Goal: Task Accomplishment & Management: Use online tool/utility

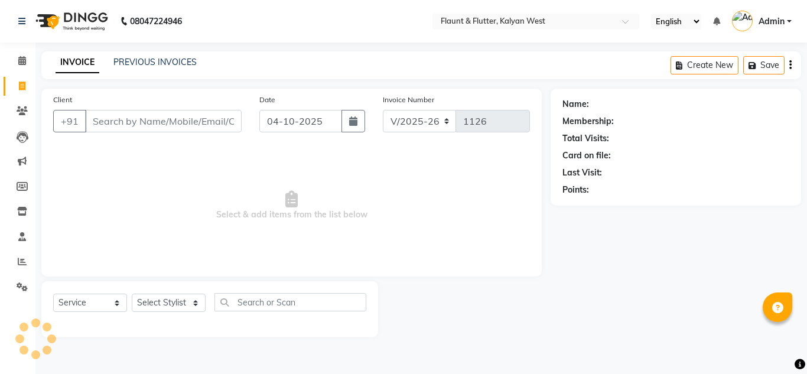
select select "4941"
select select "service"
click at [187, 305] on select "Select Stylist [PERSON_NAME] [PERSON_NAME] [PERSON_NAME] [PERSON_NAME] [PERSON_…" at bounding box center [169, 303] width 74 height 18
select select "31204"
click at [132, 294] on select "Select Stylist [PERSON_NAME] [PERSON_NAME] [PERSON_NAME] [PERSON_NAME] [PERSON_…" at bounding box center [169, 303] width 74 height 18
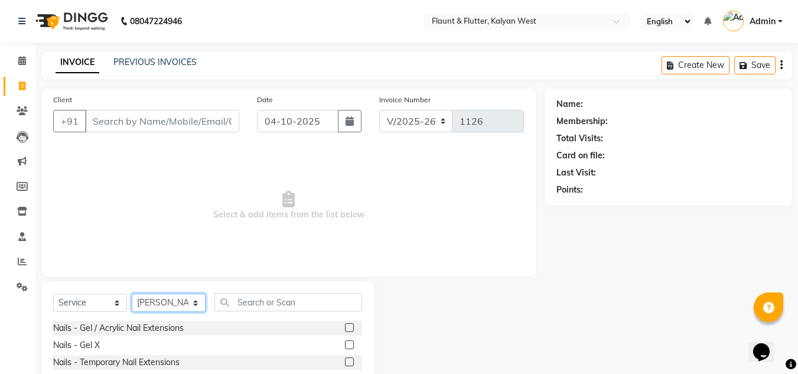
scroll to position [99, 0]
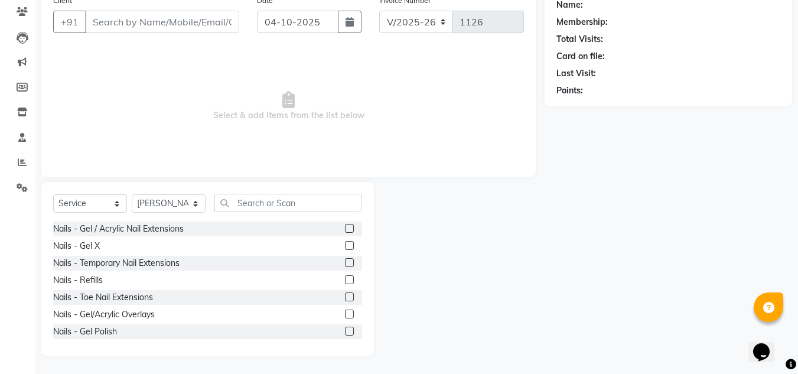
click at [345, 331] on label at bounding box center [349, 331] width 9 height 9
click at [345, 331] on input "checkbox" at bounding box center [349, 332] width 8 height 8
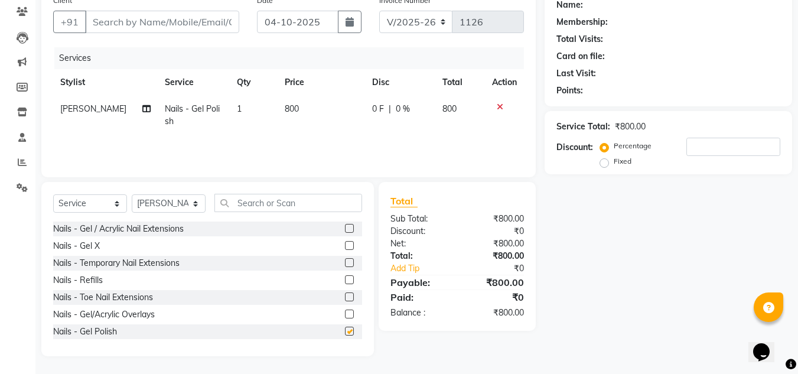
checkbox input "false"
click at [239, 205] on input "text" at bounding box center [288, 203] width 148 height 18
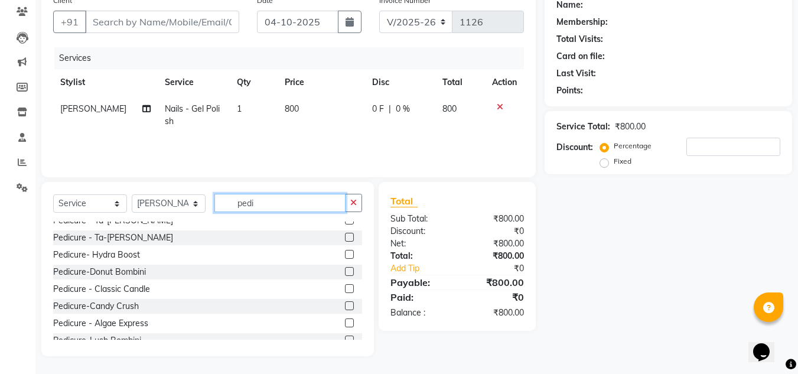
scroll to position [163, 0]
type input "pedi"
click at [345, 253] on label at bounding box center [349, 253] width 9 height 9
click at [345, 253] on input "checkbox" at bounding box center [349, 255] width 8 height 8
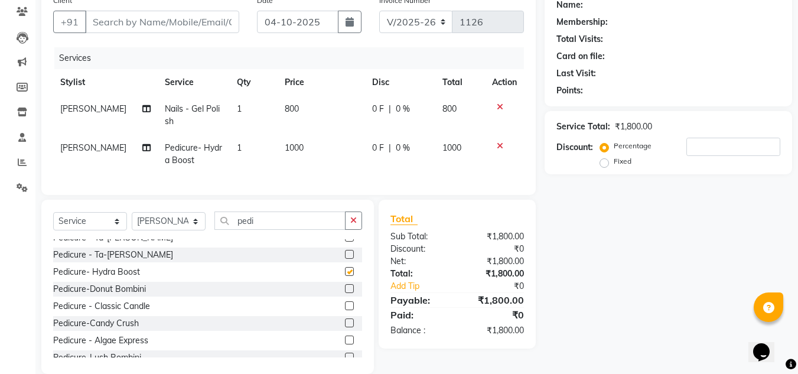
checkbox input "false"
click at [192, 230] on select "Select Stylist [PERSON_NAME] [PERSON_NAME] [PERSON_NAME] [PERSON_NAME] [PERSON_…" at bounding box center [169, 221] width 74 height 18
select select "52860"
click at [132, 221] on select "Select Stylist [PERSON_NAME] [PERSON_NAME] [PERSON_NAME] [PERSON_NAME] [PERSON_…" at bounding box center [169, 221] width 74 height 18
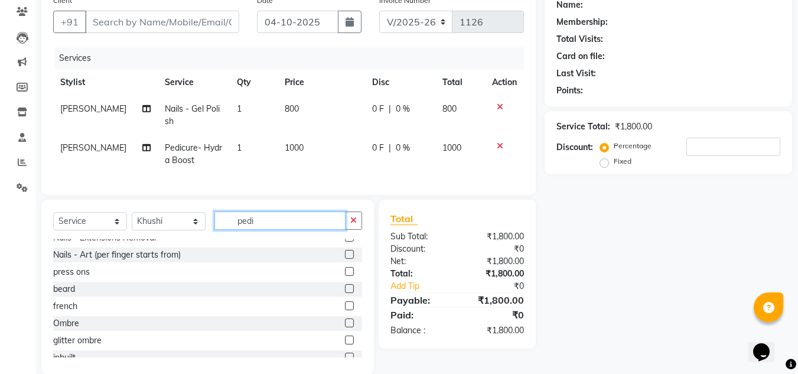
click at [284, 230] on input "pedi" at bounding box center [279, 221] width 131 height 18
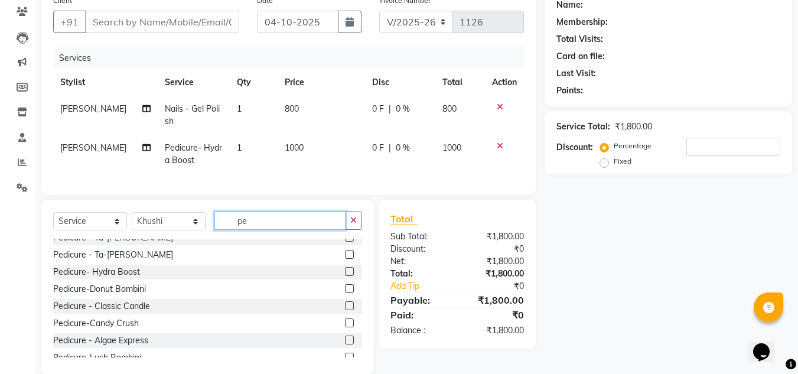
type input "p"
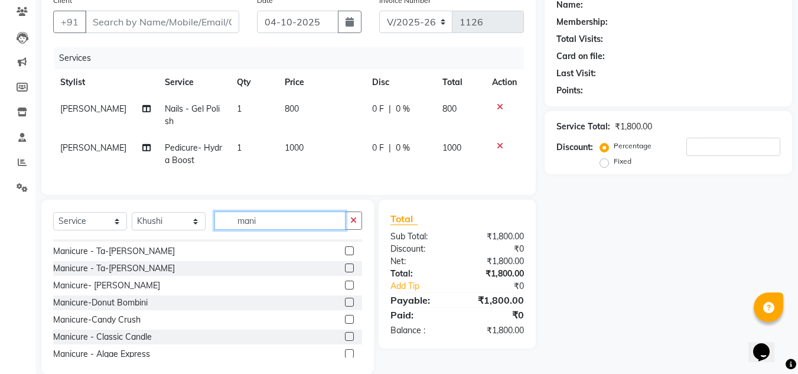
scroll to position [45, 0]
type input "mani"
click at [345, 291] on label at bounding box center [349, 286] width 9 height 9
click at [345, 291] on input "checkbox" at bounding box center [349, 287] width 8 height 8
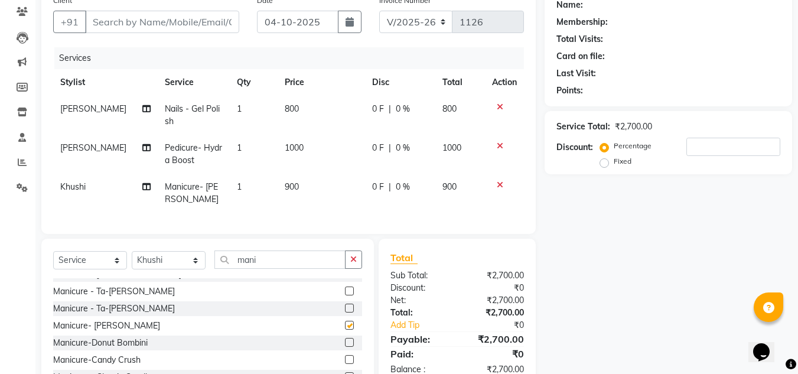
checkbox input "false"
click at [104, 21] on input "Client" at bounding box center [162, 22] width 154 height 22
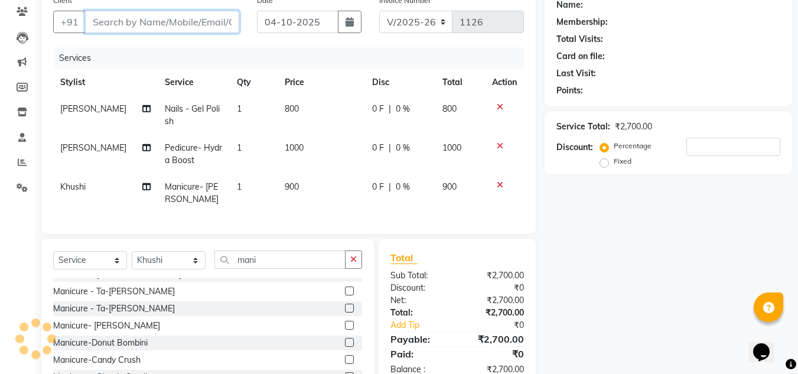
click at [110, 17] on input "Client" at bounding box center [162, 22] width 154 height 22
type input "9"
type input "0"
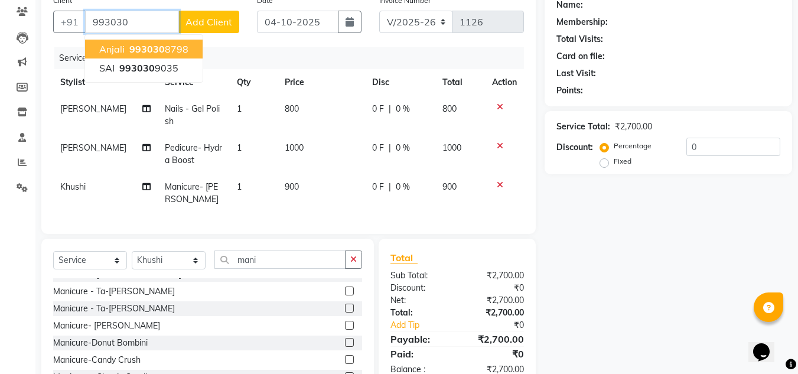
click at [131, 43] on button "Anjali 993030 8798" at bounding box center [144, 49] width 118 height 19
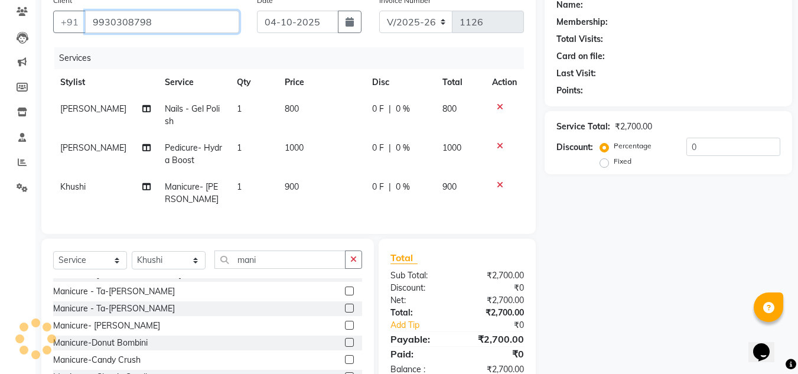
type input "9930308798"
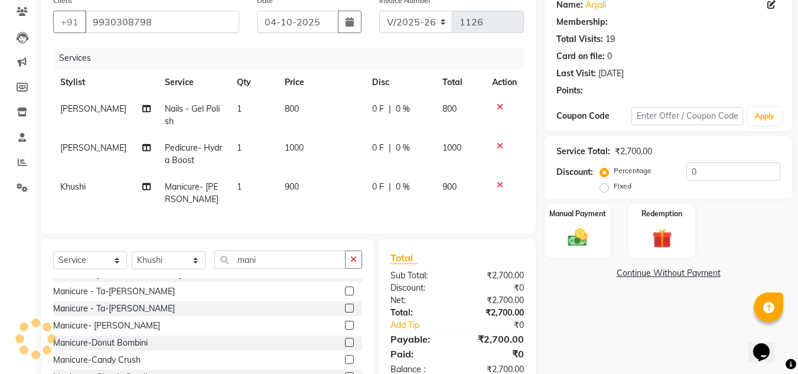
scroll to position [0, 7]
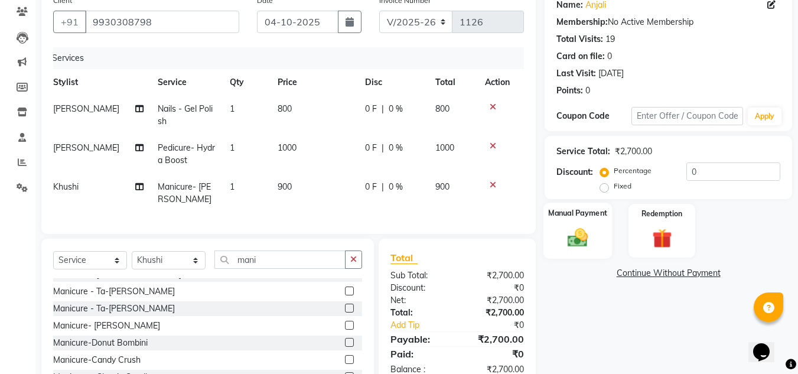
click at [602, 249] on div "Manual Payment" at bounding box center [578, 231] width 69 height 56
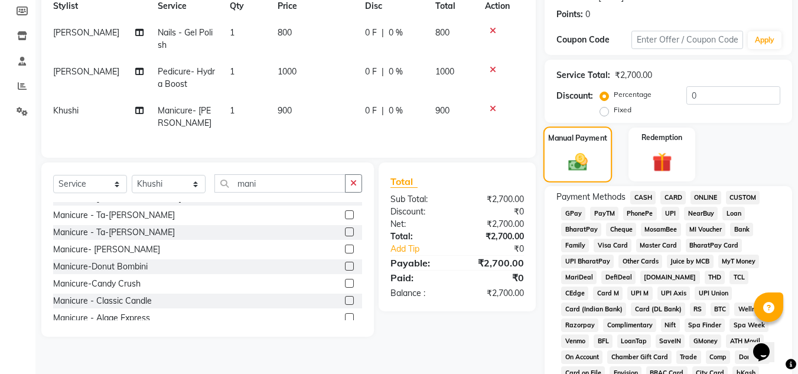
scroll to position [211, 0]
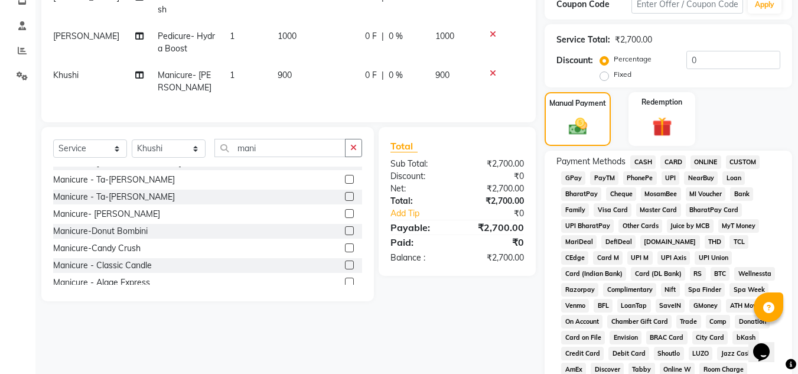
click at [703, 161] on span "ONLINE" at bounding box center [706, 162] width 31 height 14
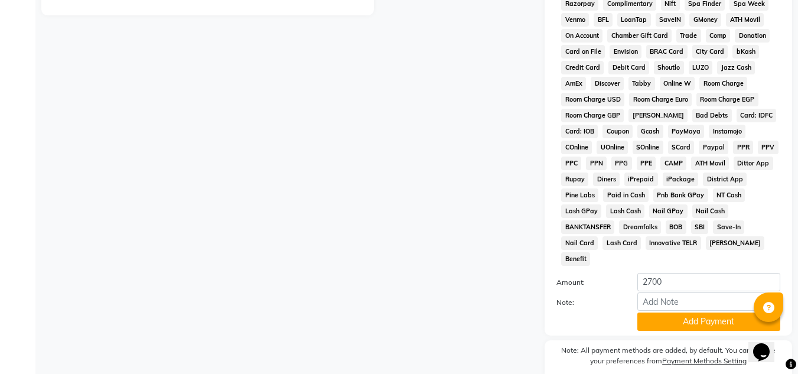
scroll to position [529, 0]
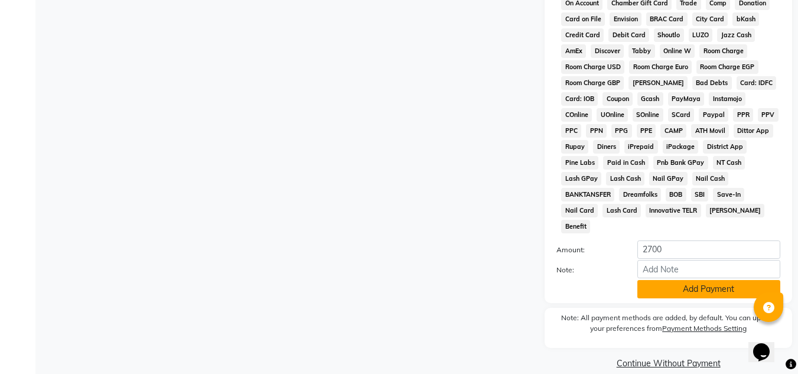
click at [684, 280] on button "Add Payment" at bounding box center [709, 289] width 143 height 18
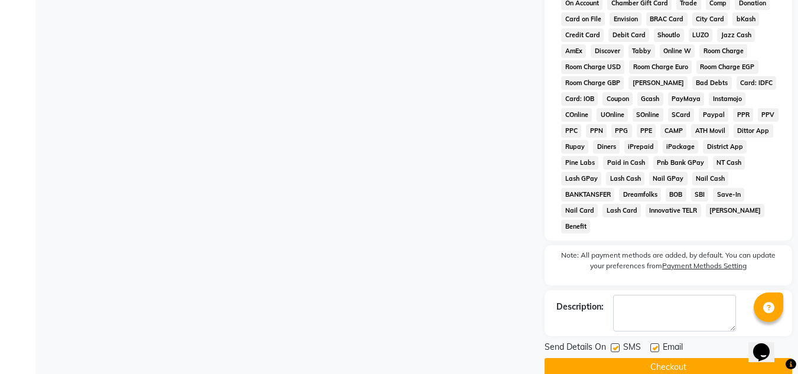
click at [655, 343] on label at bounding box center [655, 347] width 9 height 9
click at [655, 344] on input "checkbox" at bounding box center [655, 348] width 8 height 8
checkbox input "false"
click at [655, 358] on button "Checkout" at bounding box center [669, 367] width 248 height 18
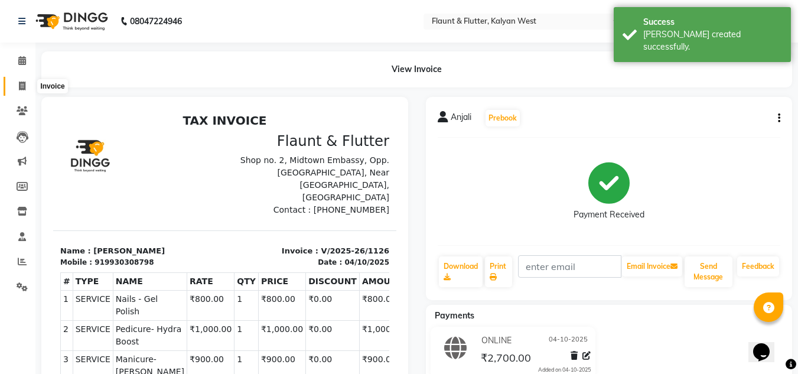
click at [21, 86] on icon at bounding box center [22, 86] width 6 height 9
select select "service"
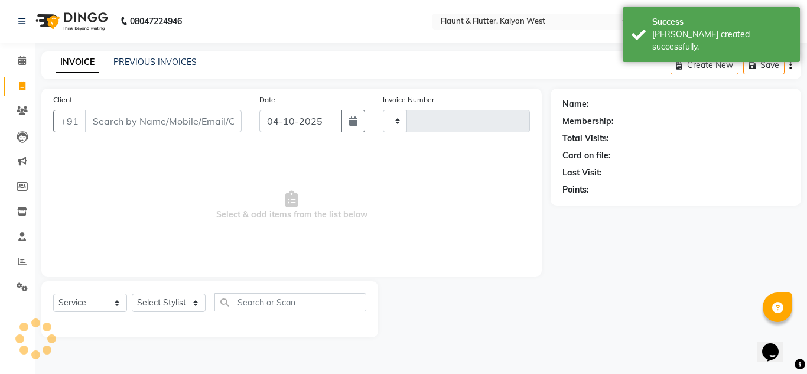
type input "1127"
select select "4941"
